Goal: Information Seeking & Learning: Learn about a topic

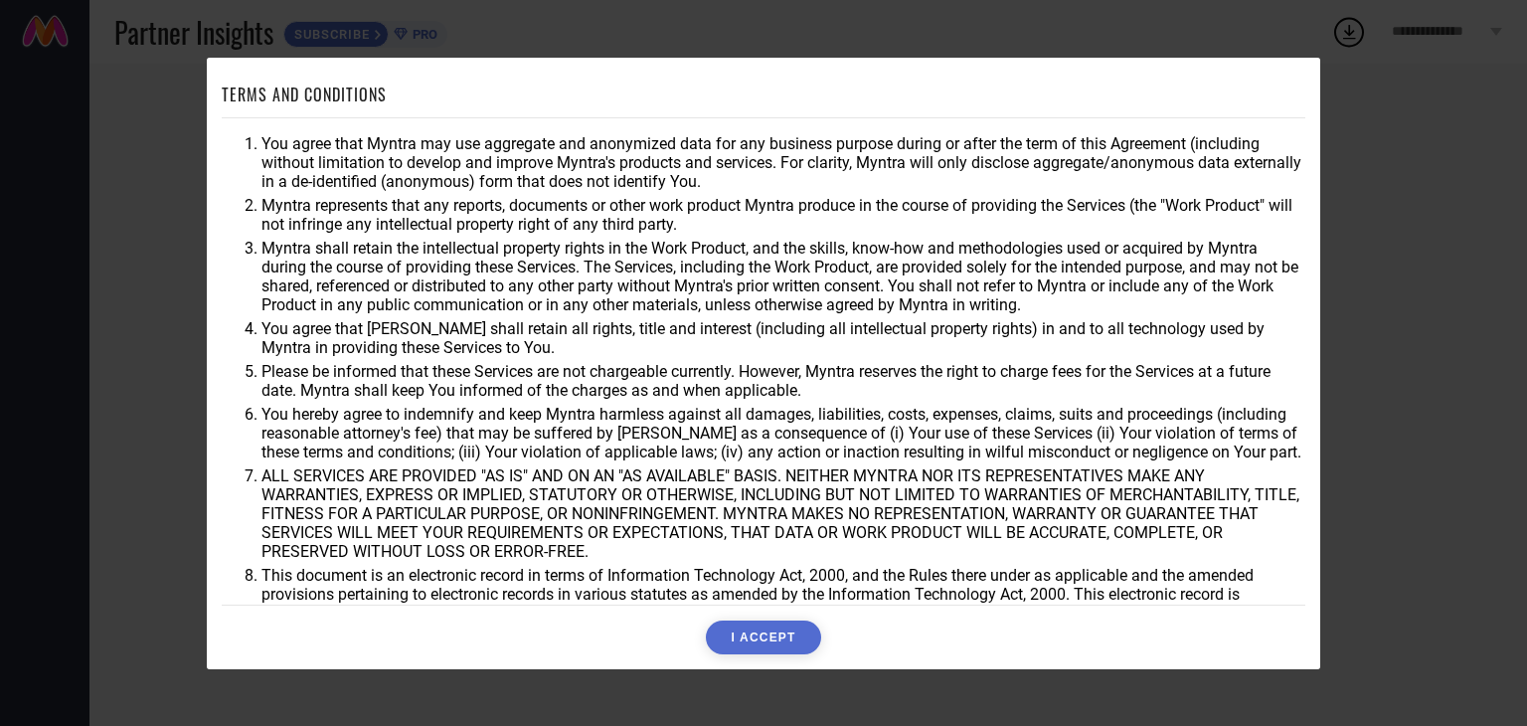
click at [732, 637] on button "I ACCEPT" at bounding box center [763, 637] width 114 height 34
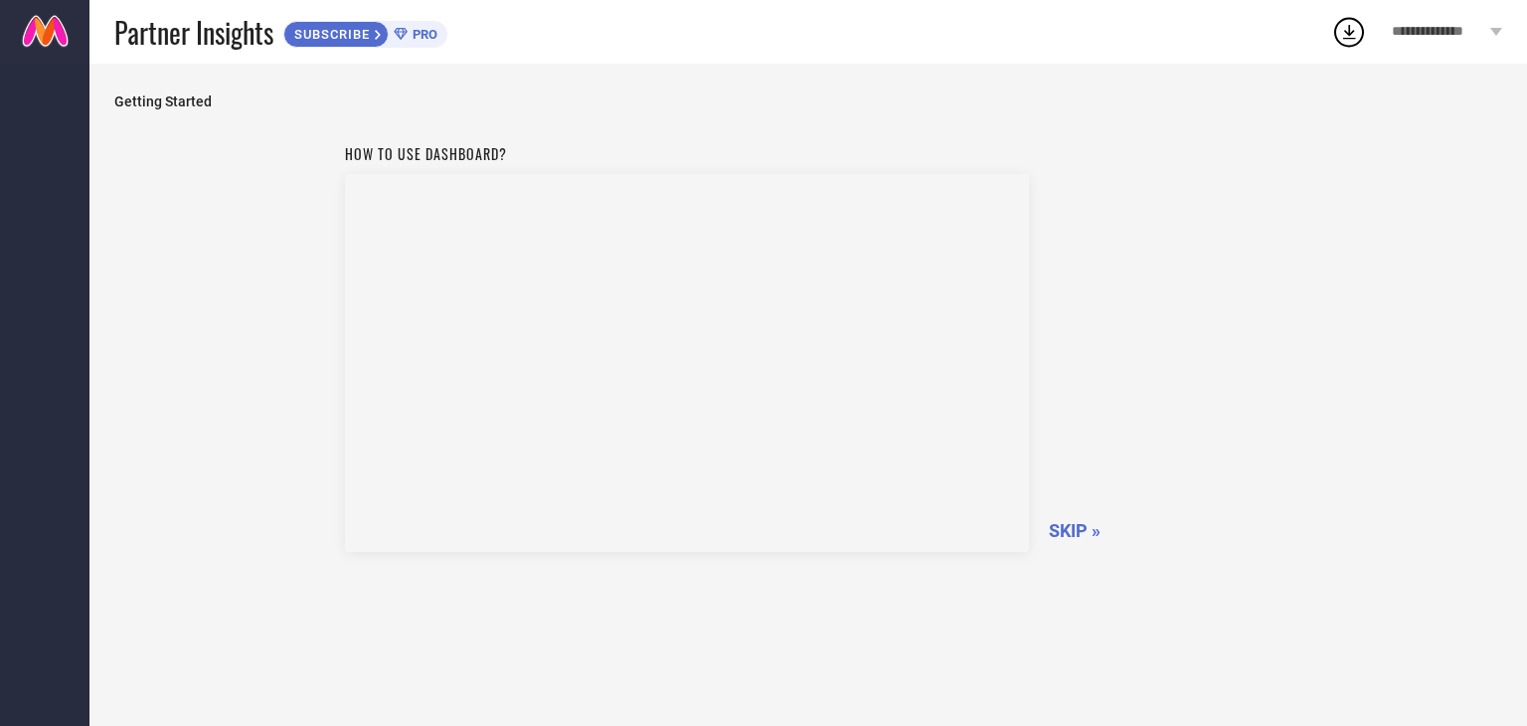
click at [1070, 524] on span "SKIP »" at bounding box center [1075, 530] width 52 height 21
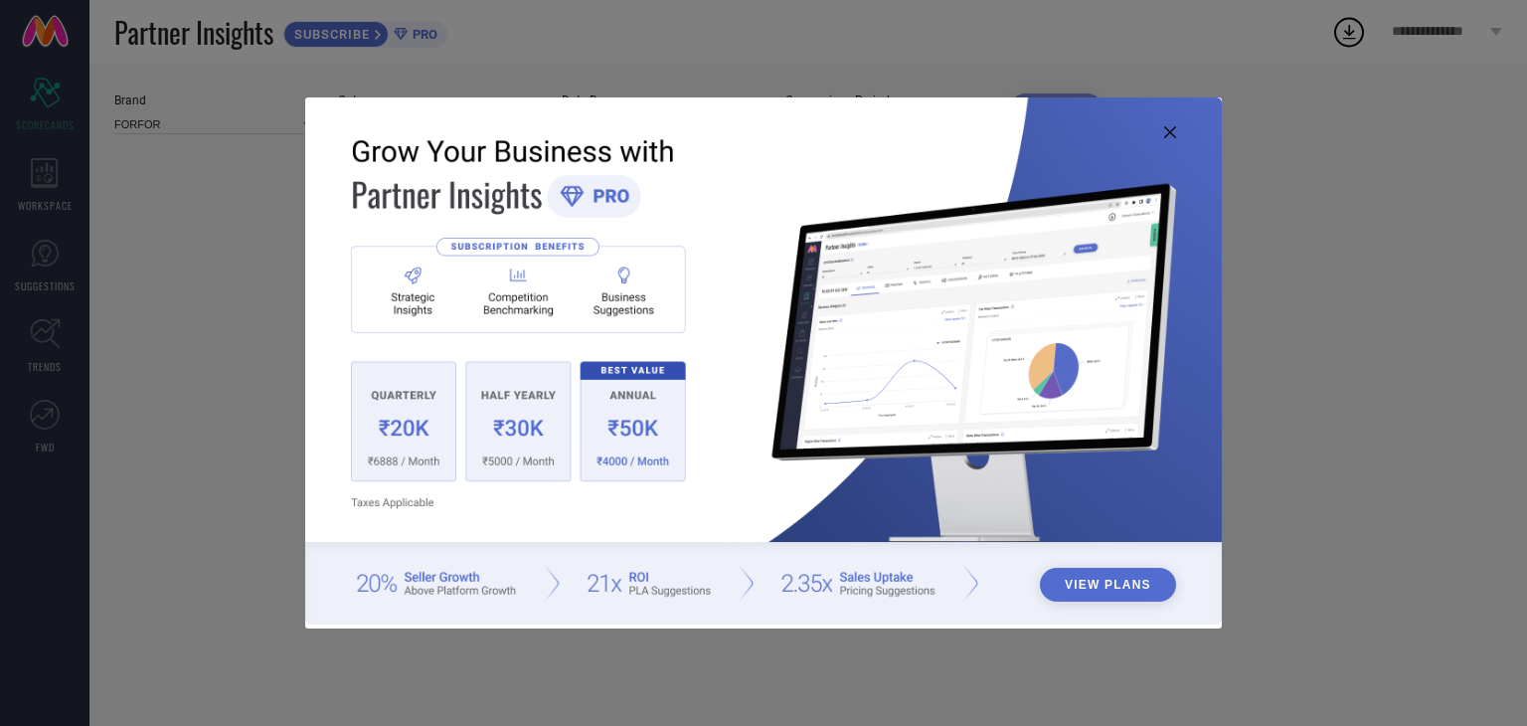
type input "All"
click at [1179, 140] on img at bounding box center [763, 360] width 917 height 527
click at [1160, 124] on img at bounding box center [763, 360] width 917 height 527
click at [1169, 129] on icon at bounding box center [1170, 132] width 12 height 12
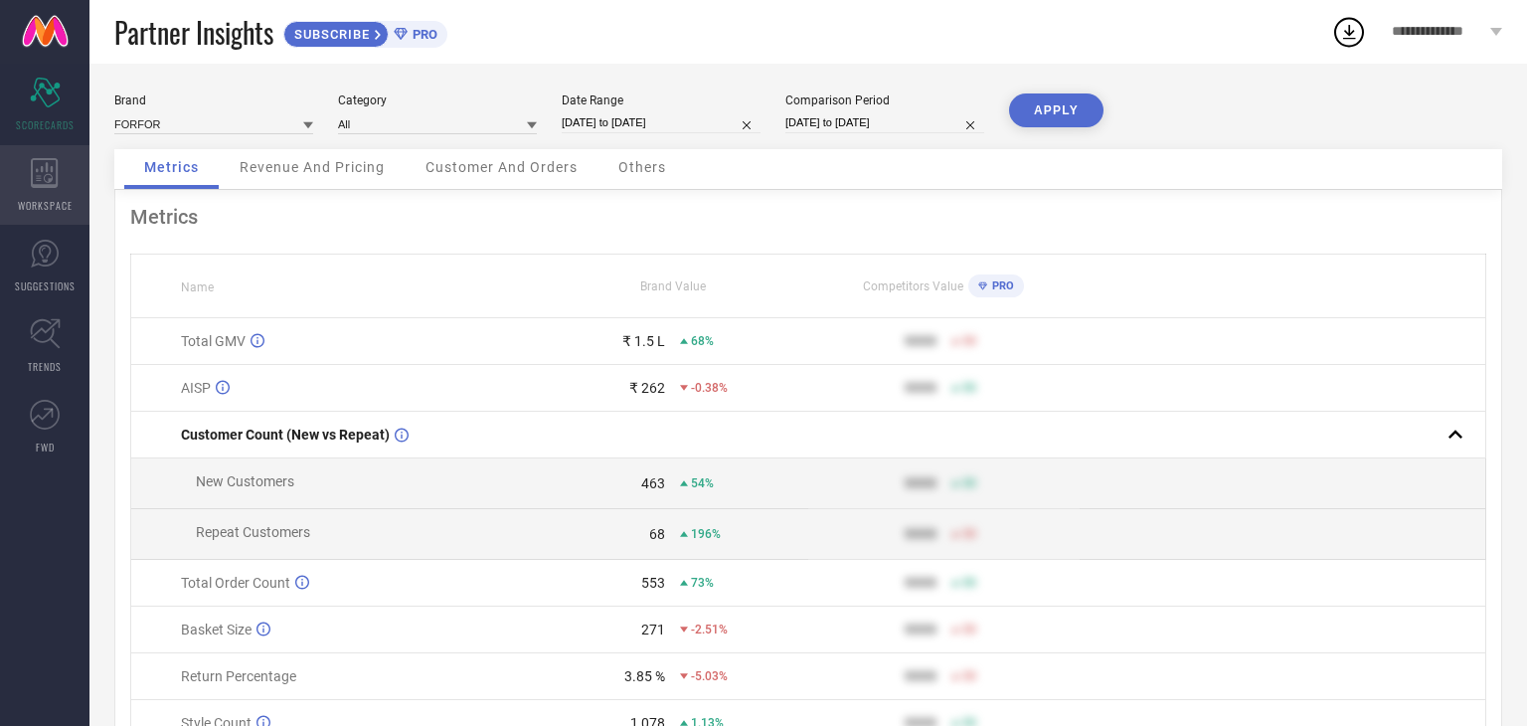
click at [57, 154] on div "WORKSPACE" at bounding box center [44, 185] width 89 height 80
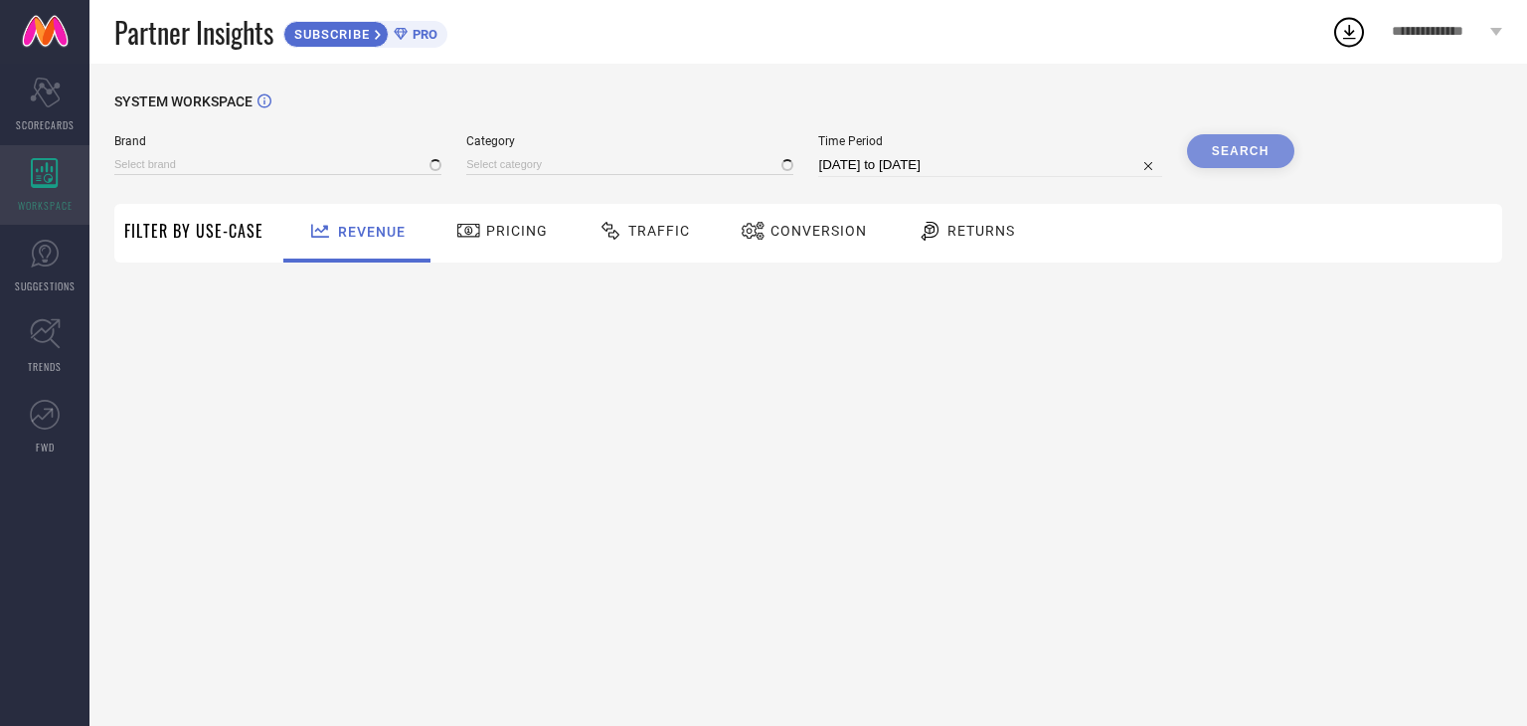
type input "FORFOR"
type input "All"
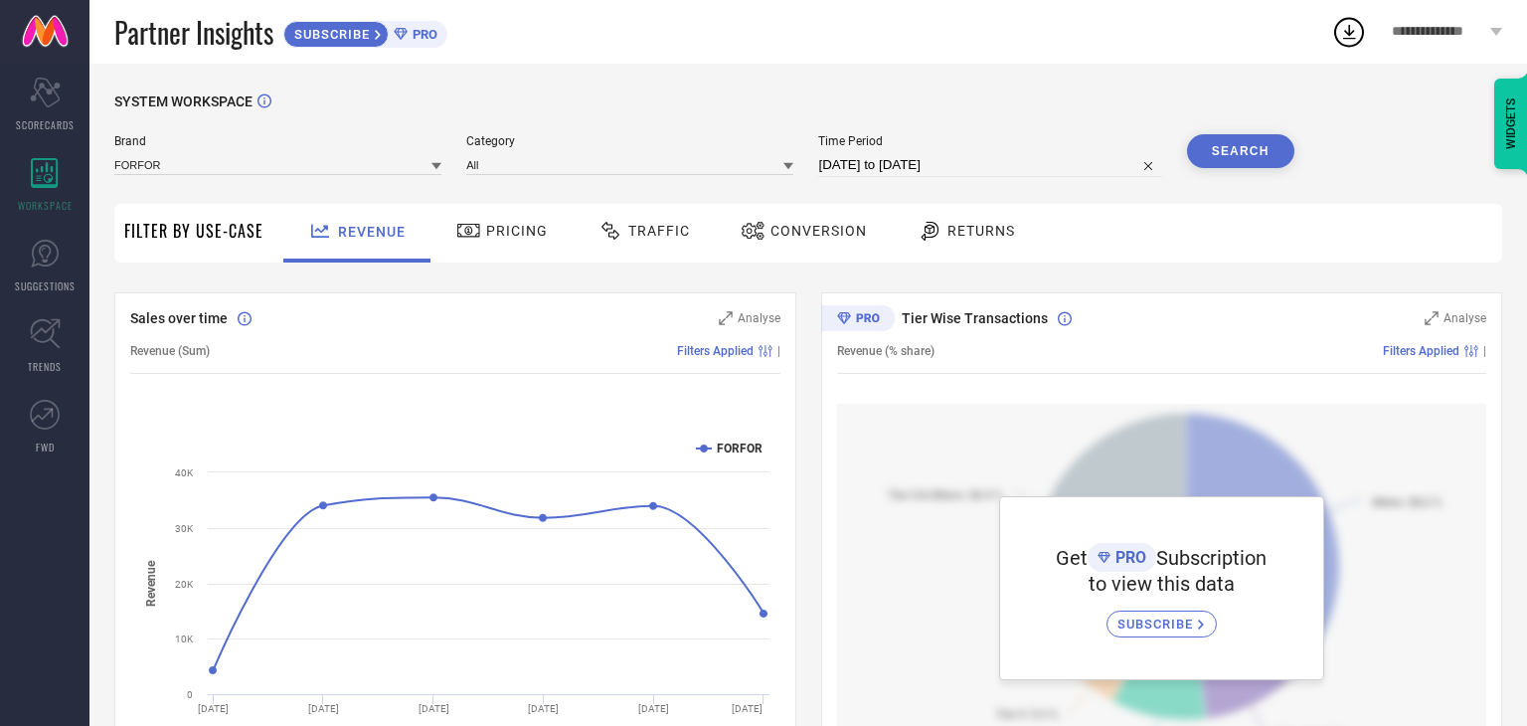
click at [517, 214] on div "Pricing" at bounding box center [501, 231] width 101 height 34
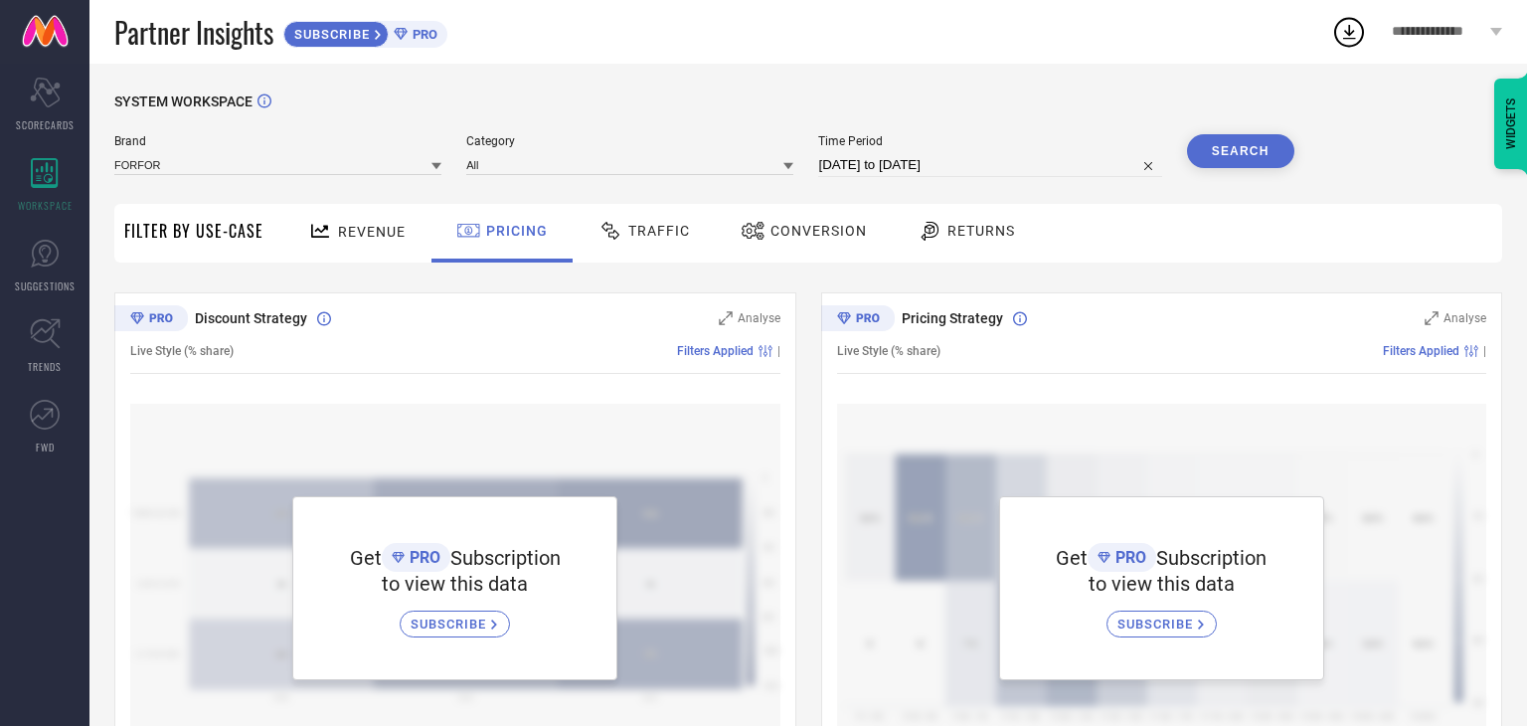
click at [641, 228] on span "Traffic" at bounding box center [659, 231] width 62 height 16
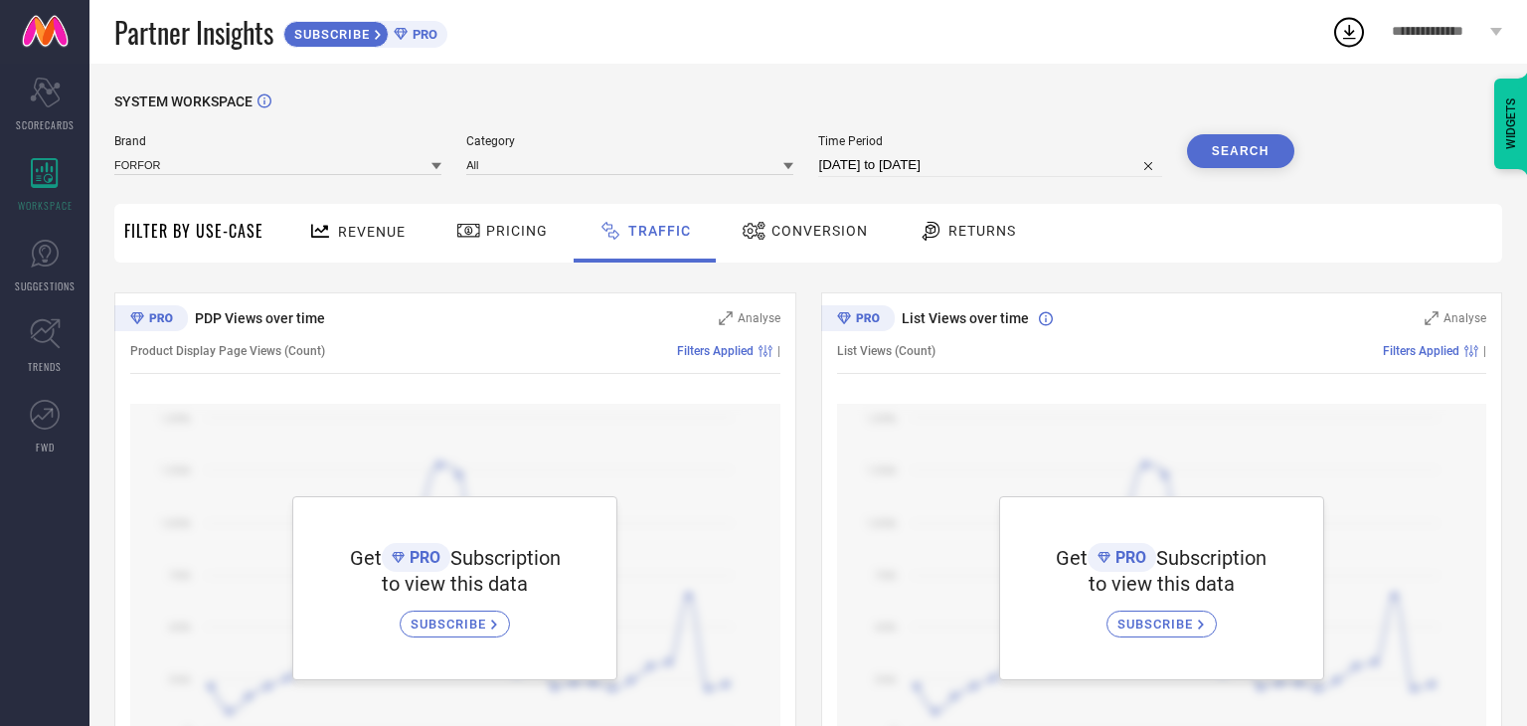
click at [822, 255] on div "Conversion" at bounding box center [805, 233] width 176 height 59
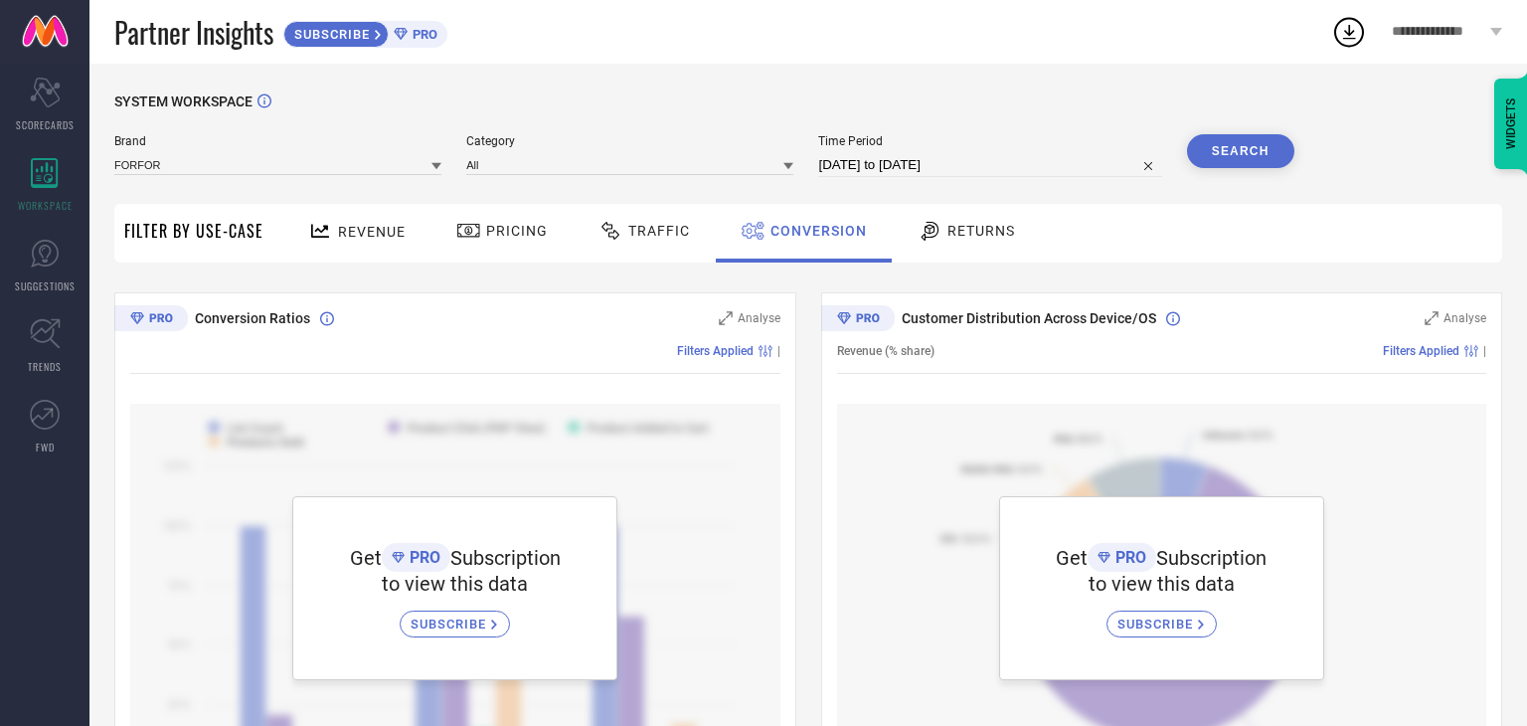
click at [947, 224] on span "Returns" at bounding box center [981, 231] width 68 height 16
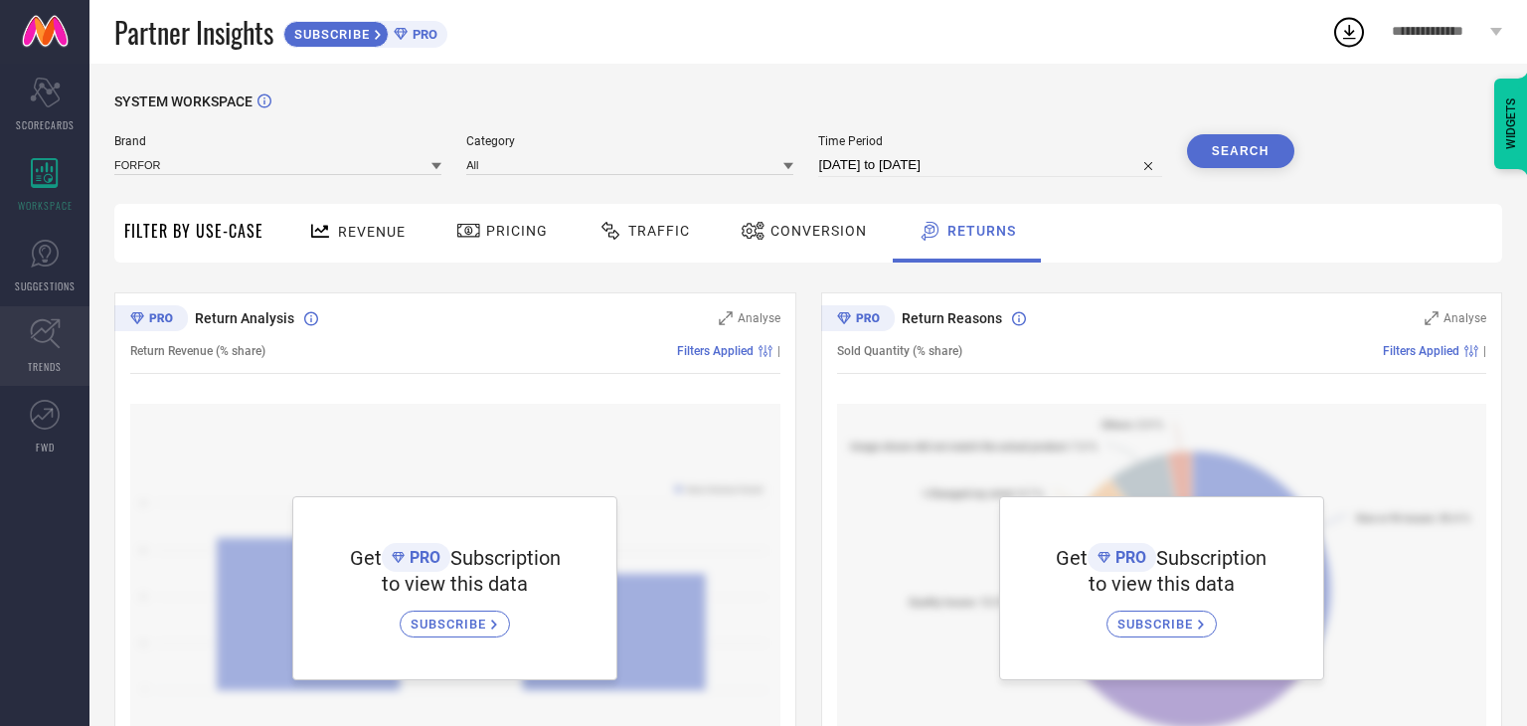
click at [41, 345] on icon at bounding box center [45, 333] width 31 height 31
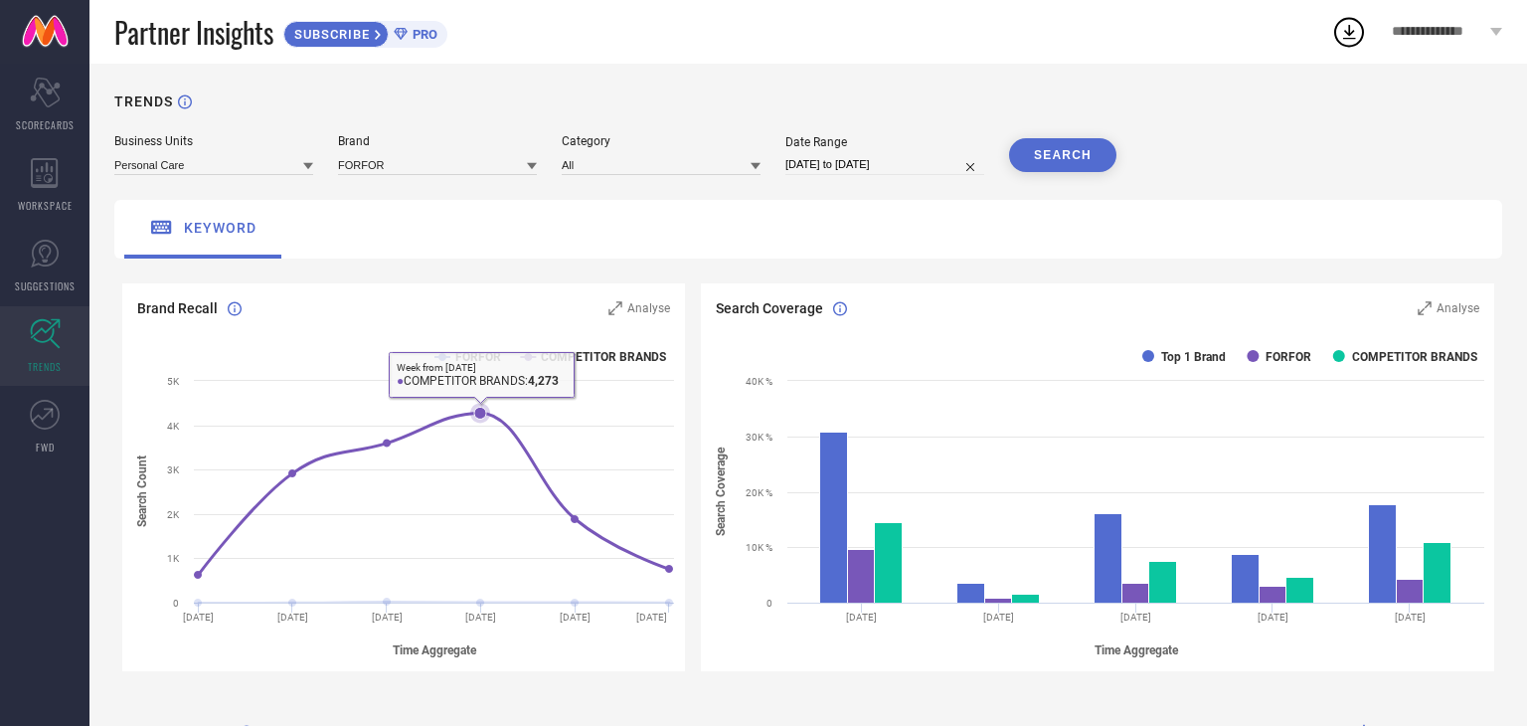
click at [481, 414] on icon at bounding box center [480, 413] width 12 height 12
